Goal: Register for event/course

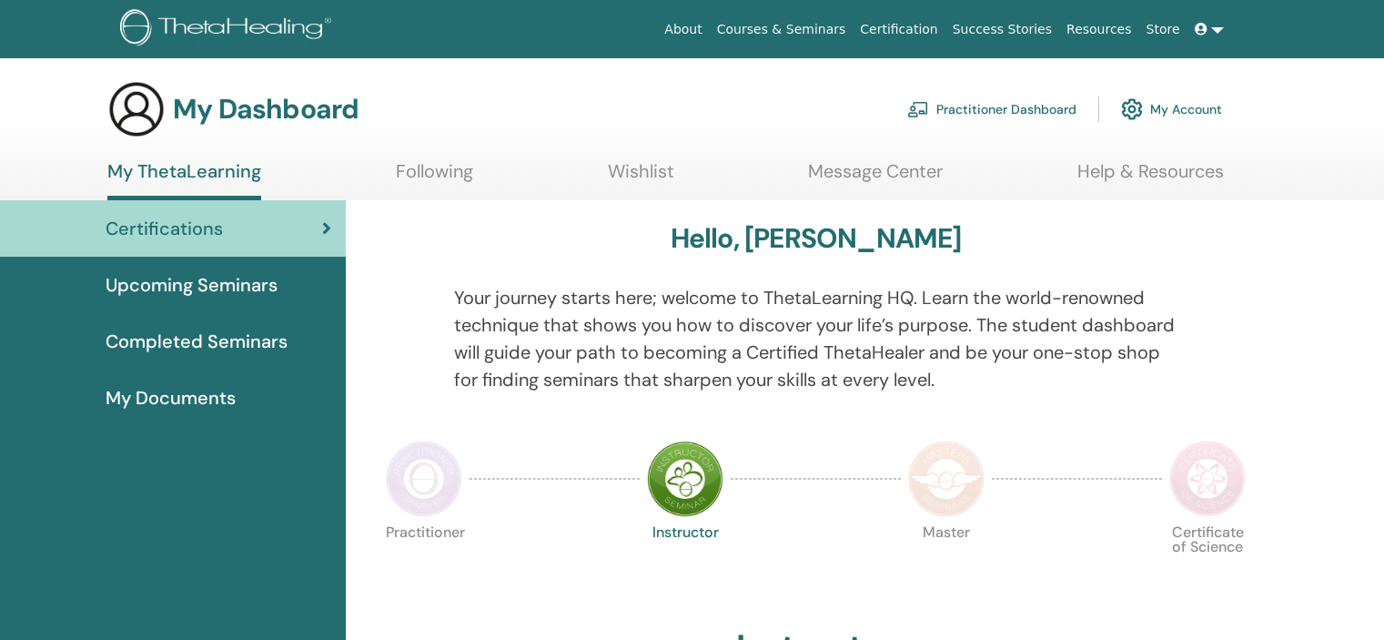
scroll to position [91, 0]
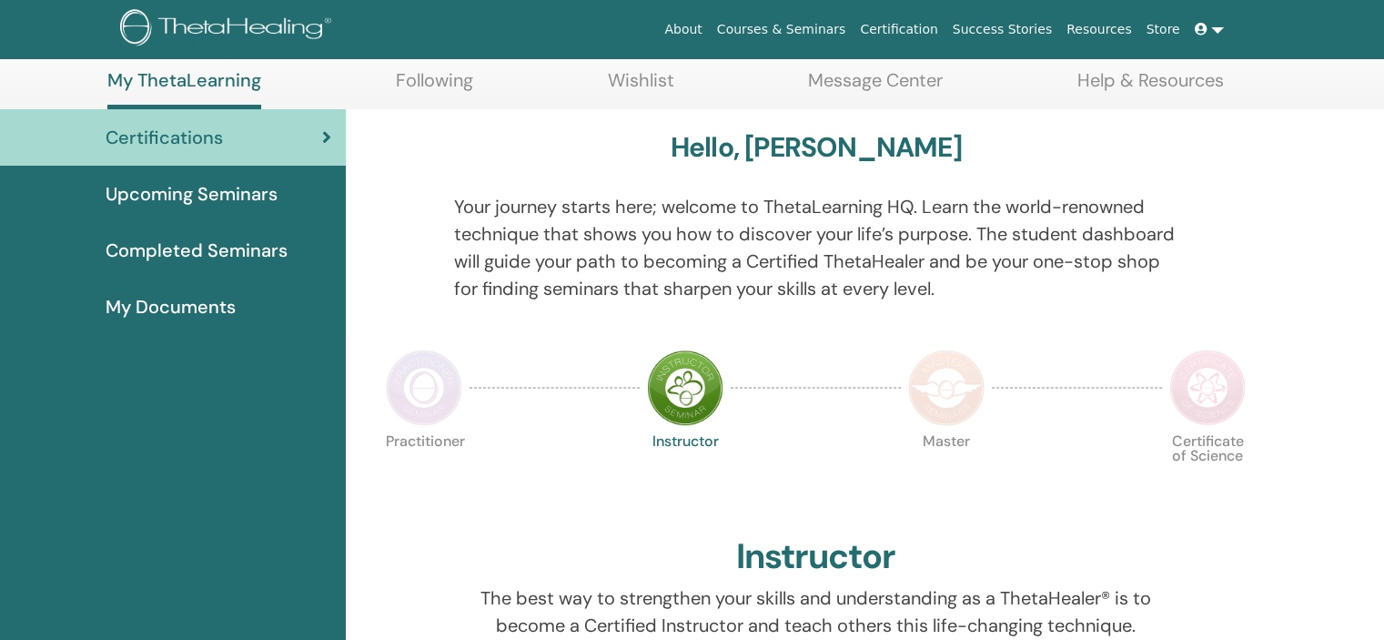
click at [259, 246] on span "Completed Seminars" at bounding box center [197, 250] width 182 height 27
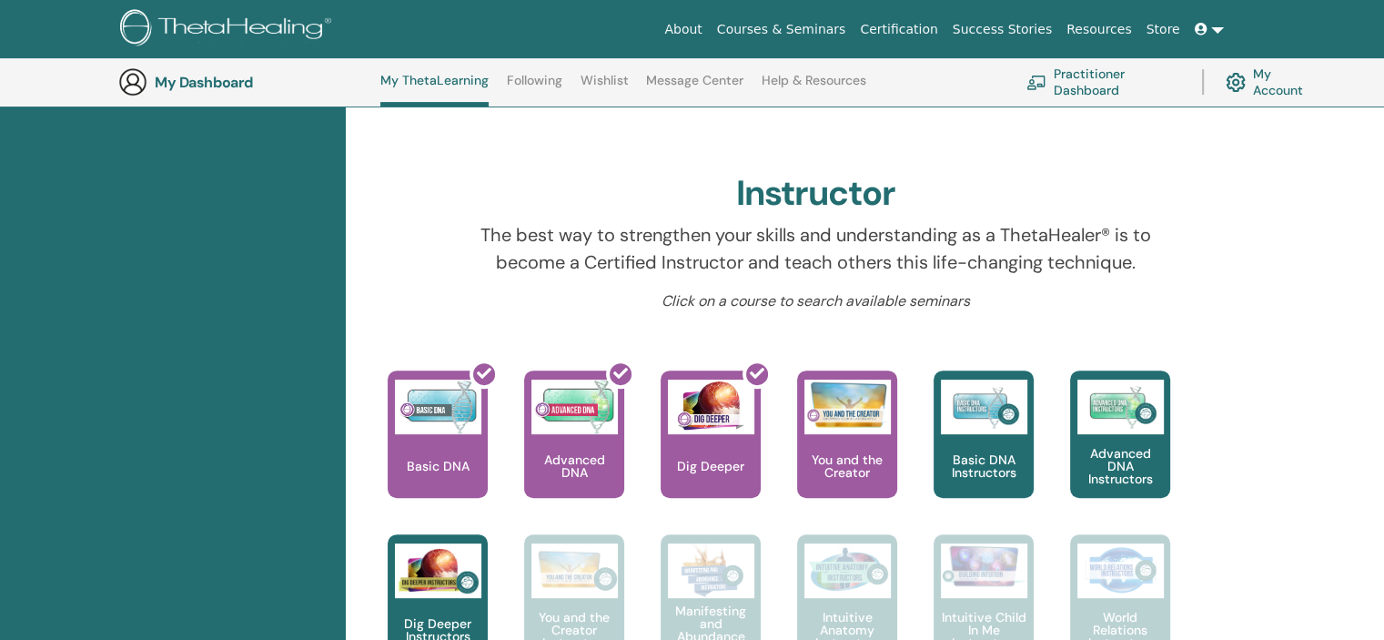
scroll to position [593, 0]
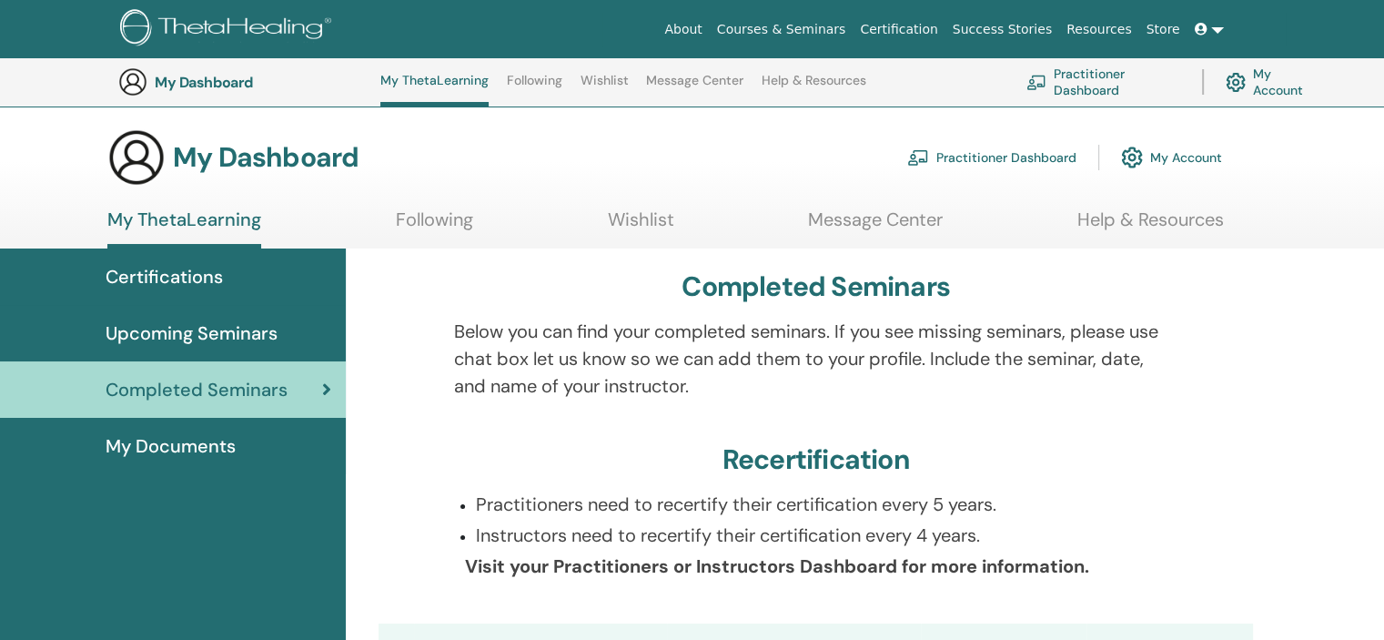
scroll to position [229, 0]
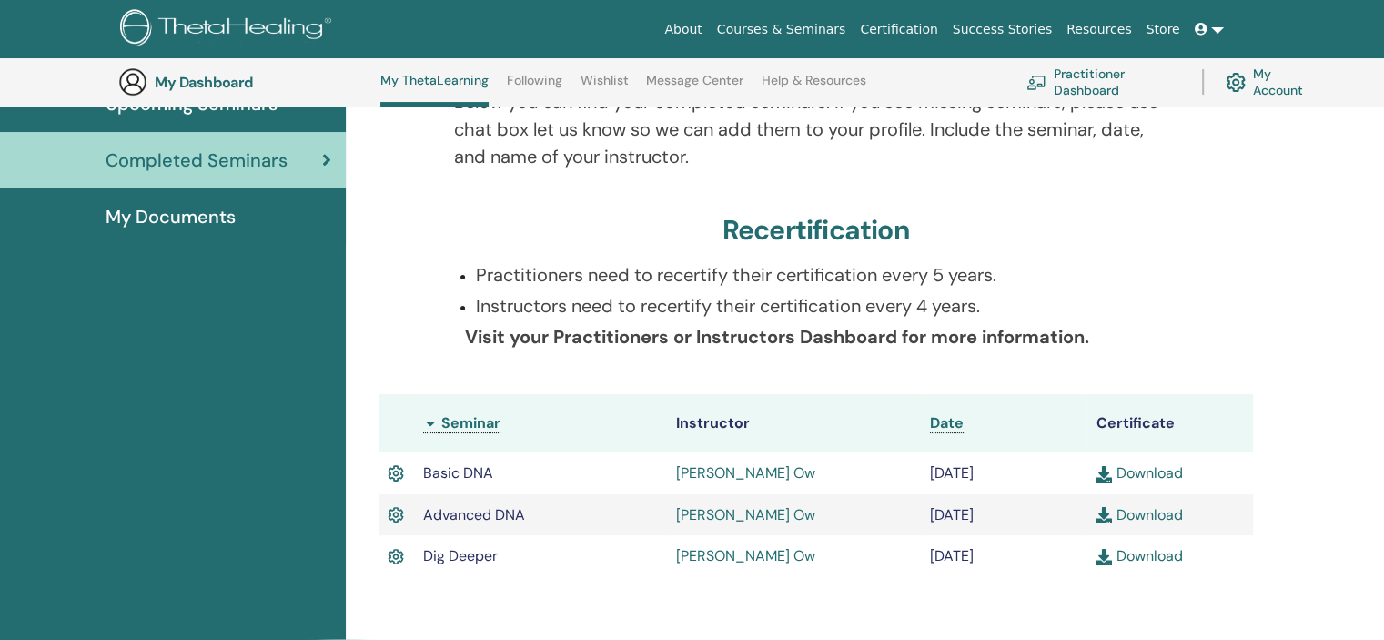
click at [1137, 552] on link "Download" at bounding box center [1138, 555] width 86 height 19
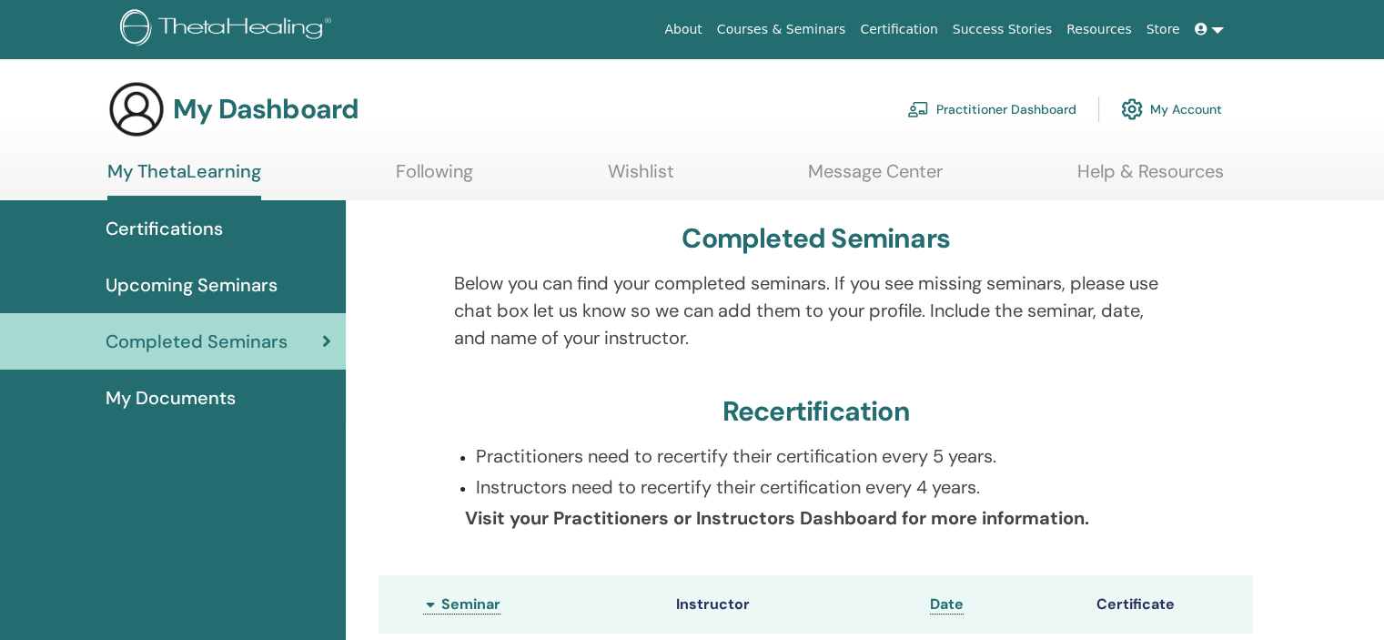
click at [198, 277] on span "Upcoming Seminars" at bounding box center [192, 284] width 172 height 27
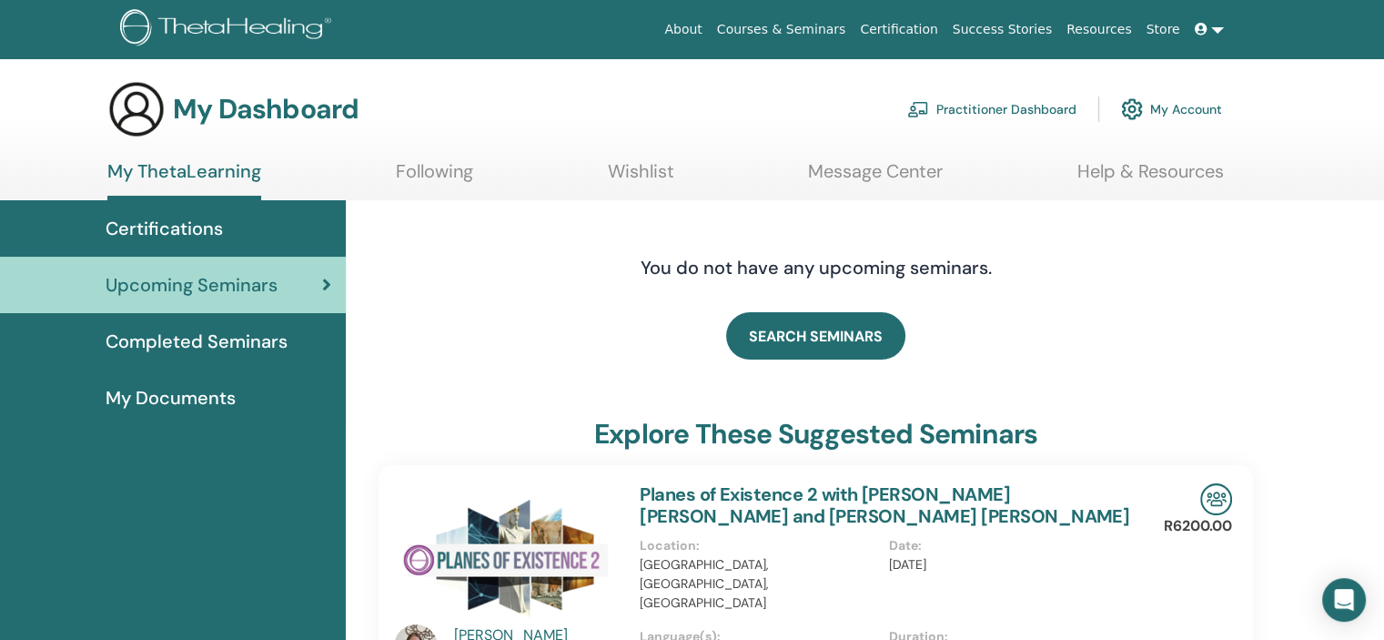
click at [186, 339] on span "Completed Seminars" at bounding box center [197, 341] width 182 height 27
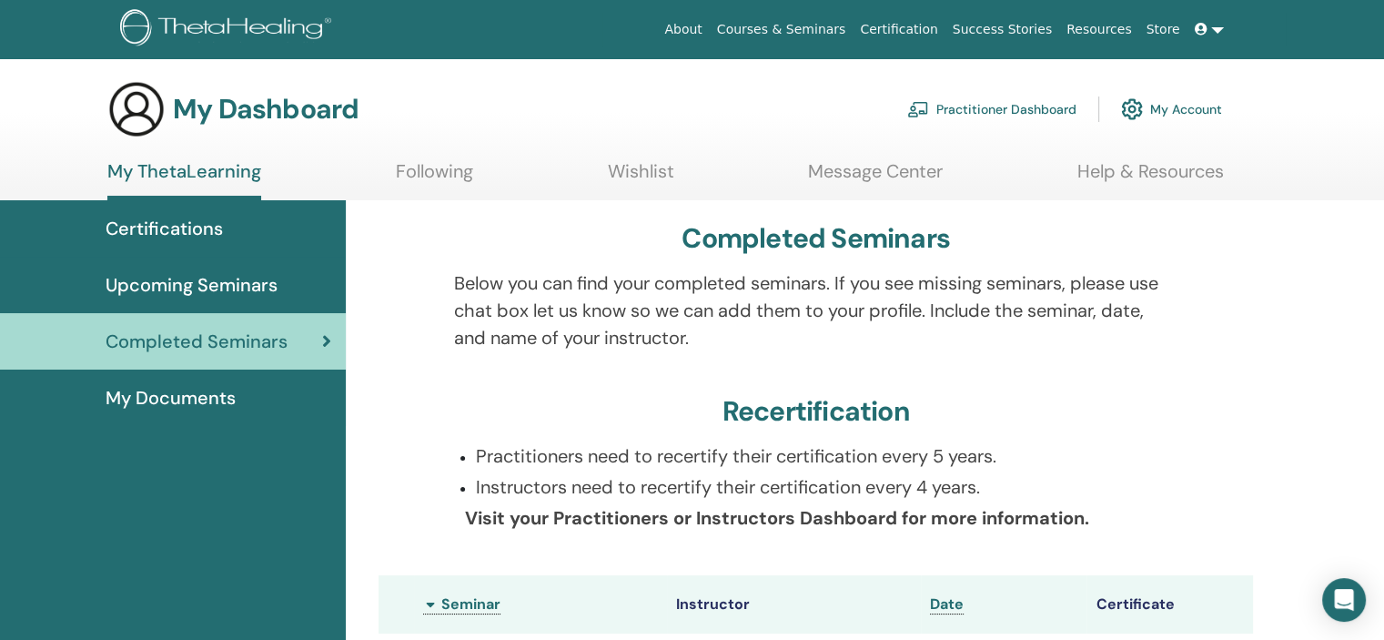
scroll to position [229, 0]
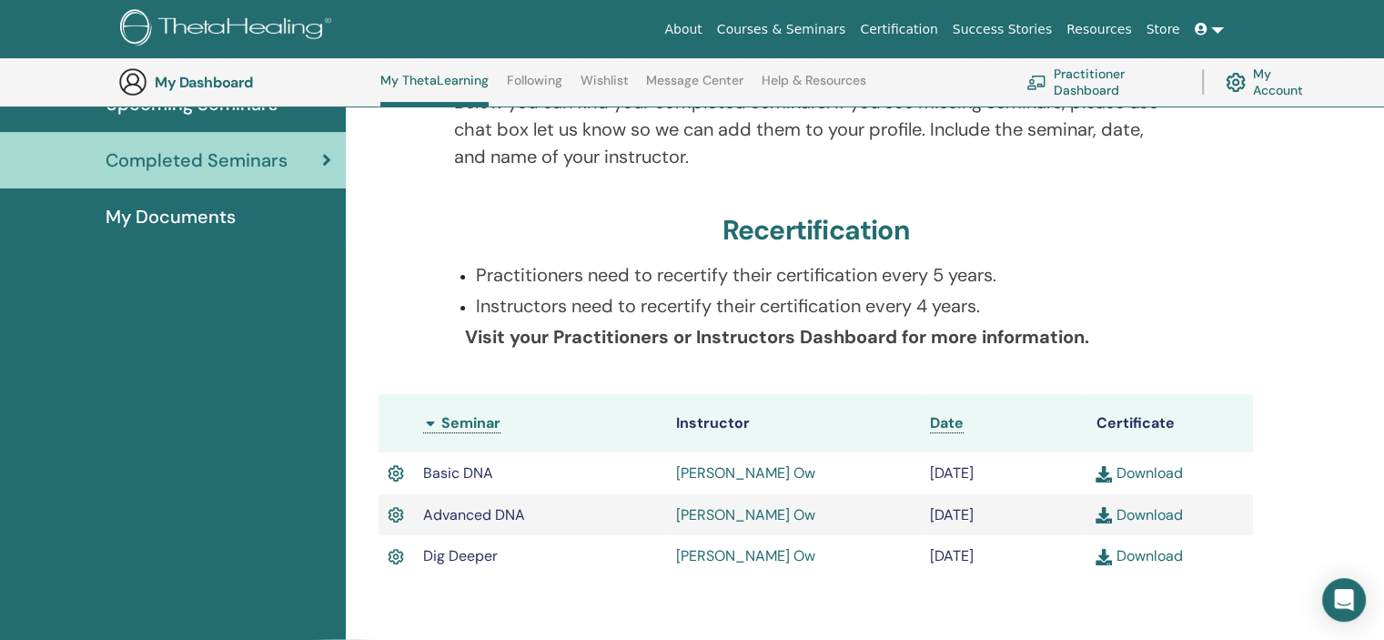
click at [741, 559] on link "Yee Leng Ow" at bounding box center [745, 555] width 139 height 19
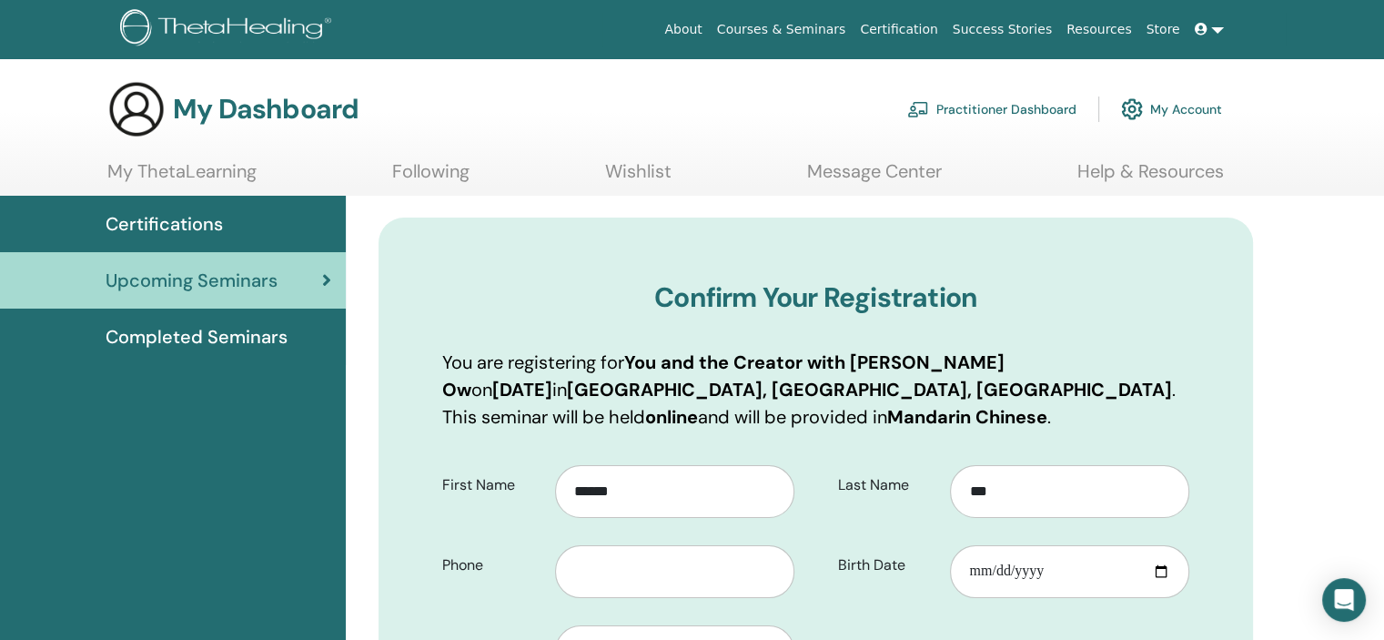
scroll to position [91, 0]
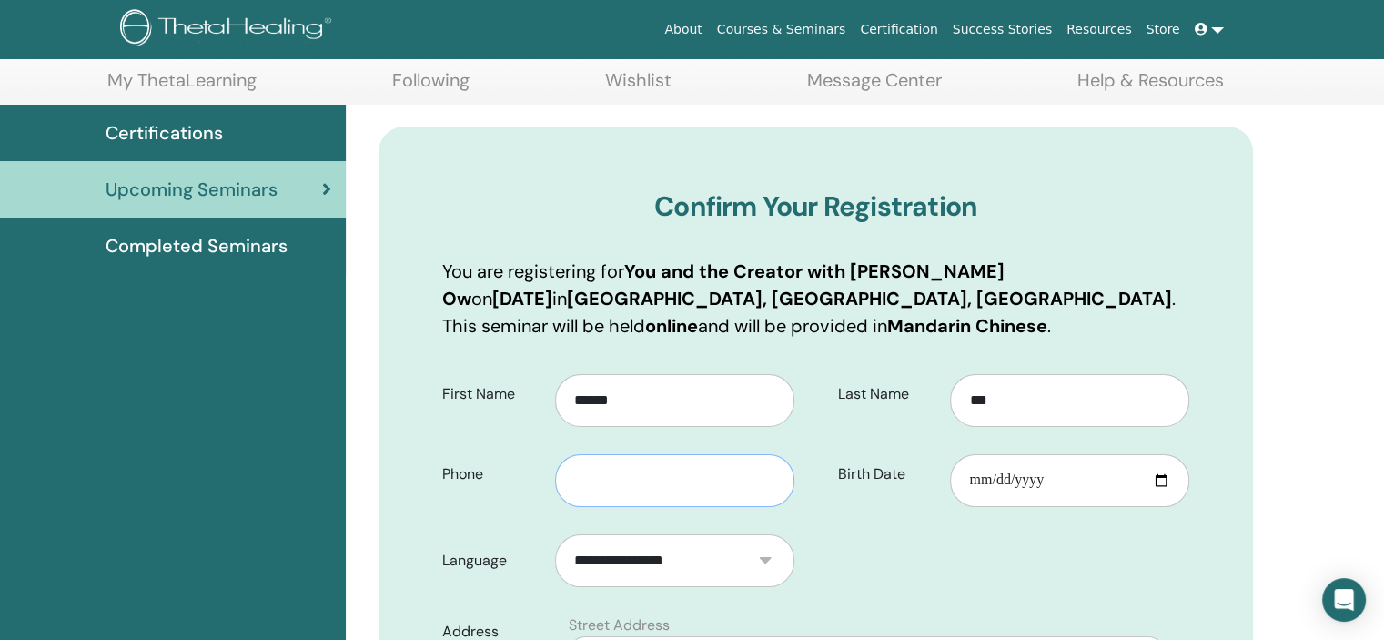
click at [621, 479] on input "text" at bounding box center [674, 480] width 239 height 53
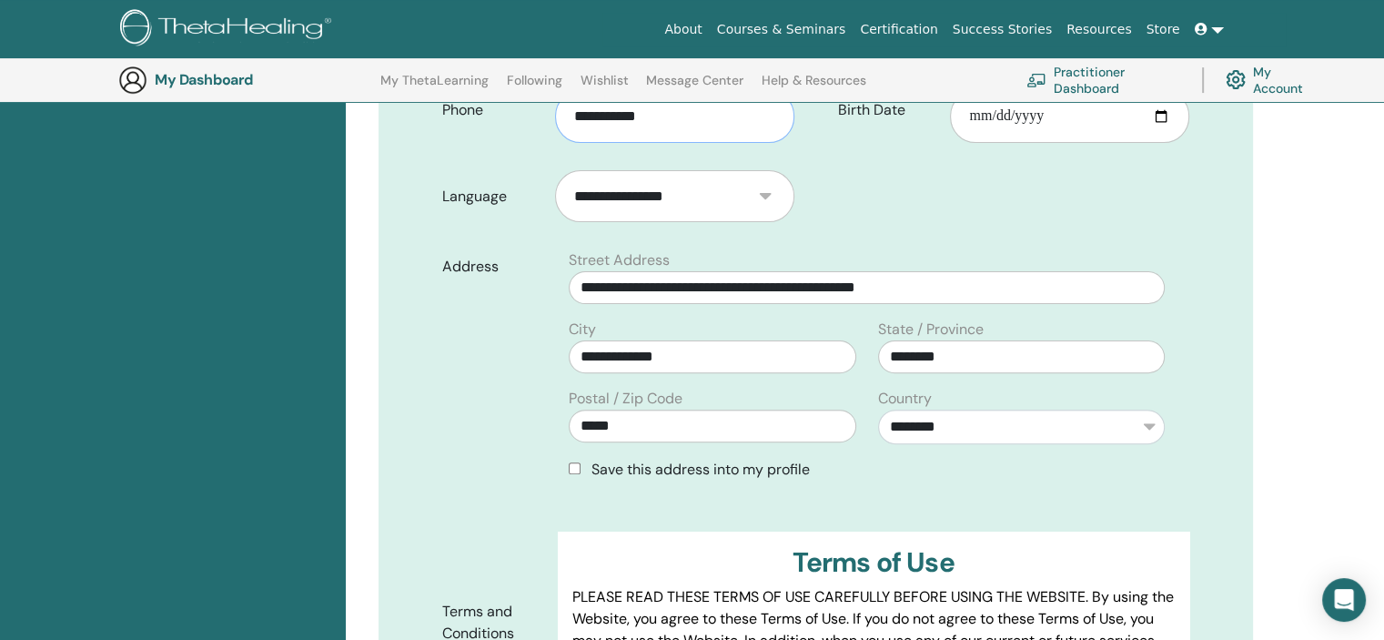
scroll to position [771, 0]
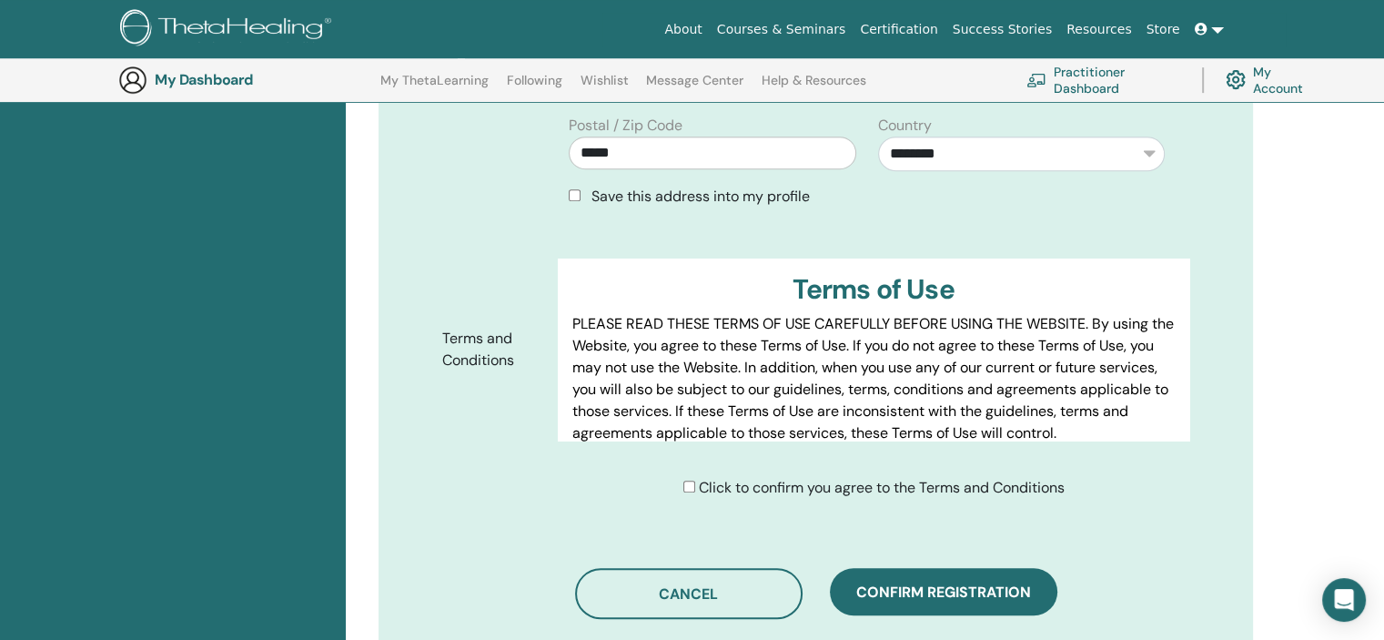
type input "**********"
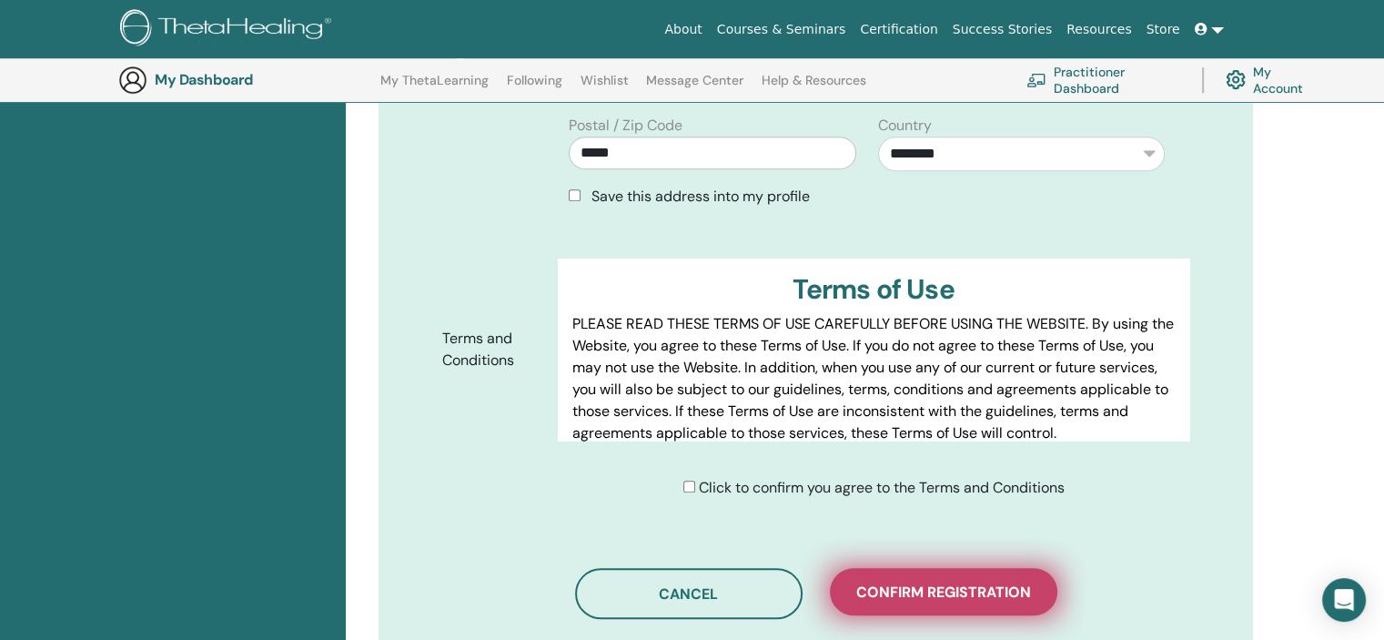
click at [954, 596] on span "Confirm registration" at bounding box center [943, 591] width 175 height 19
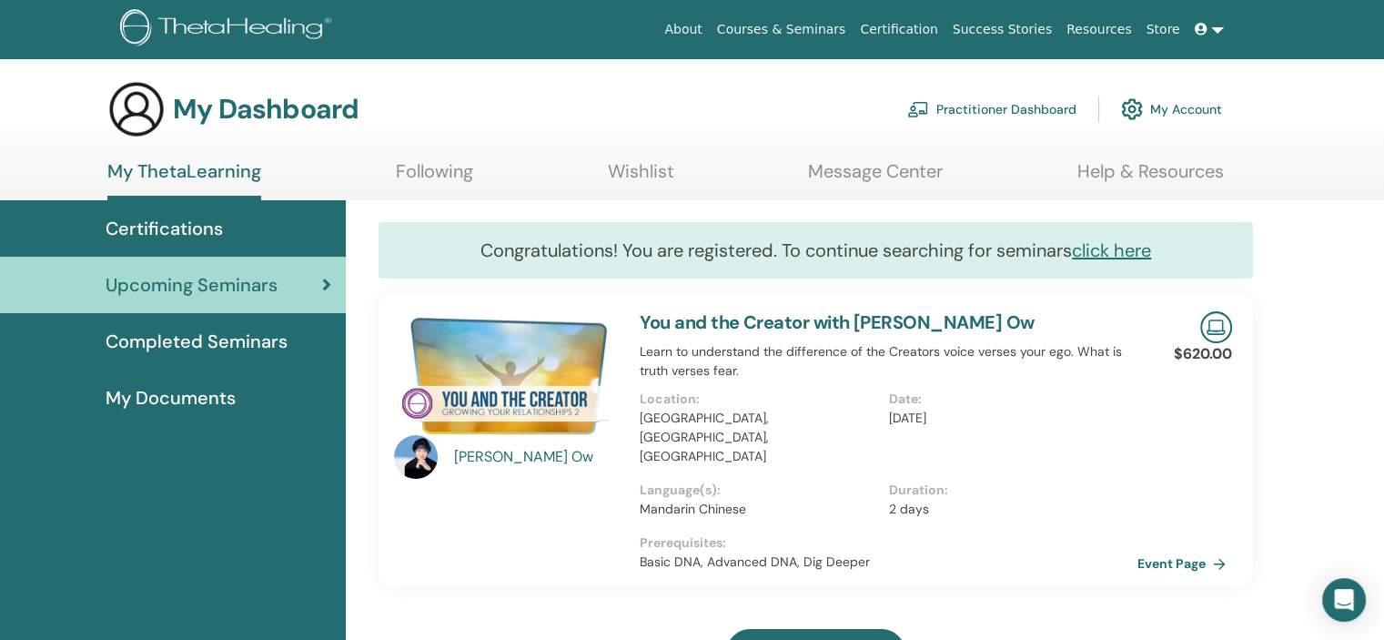
click at [215, 336] on span "Completed Seminars" at bounding box center [197, 341] width 182 height 27
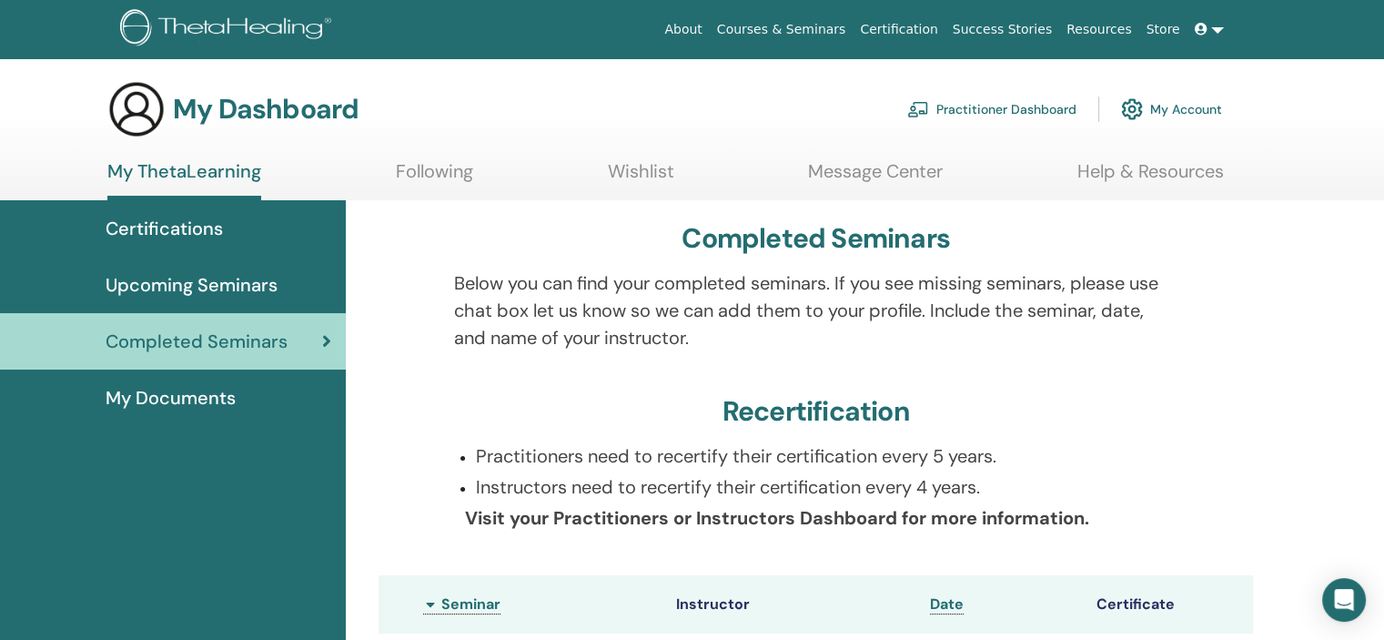
click at [183, 224] on span "Certifications" at bounding box center [164, 228] width 117 height 27
